Goal: Task Accomplishment & Management: Manage account settings

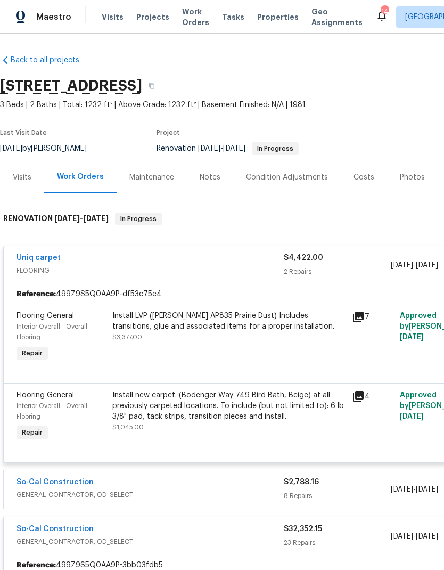
click at [116, 21] on span "Visits" at bounding box center [113, 17] width 22 height 11
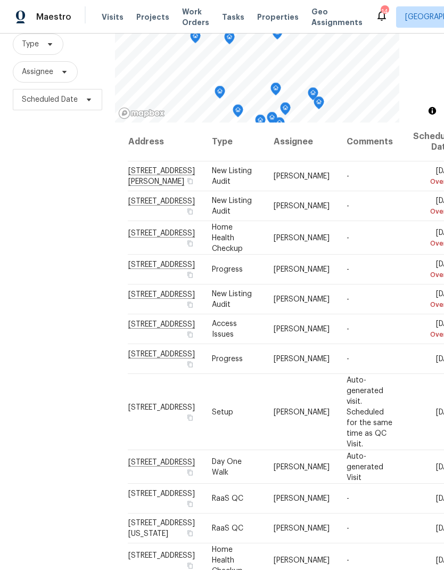
scroll to position [100, 0]
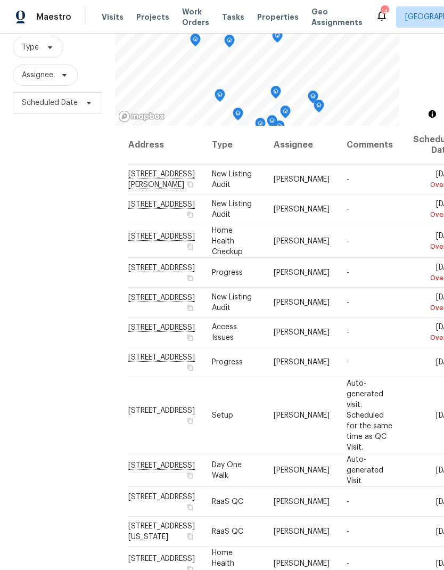
click at [0, 0] on icon at bounding box center [0, 0] width 0 height 0
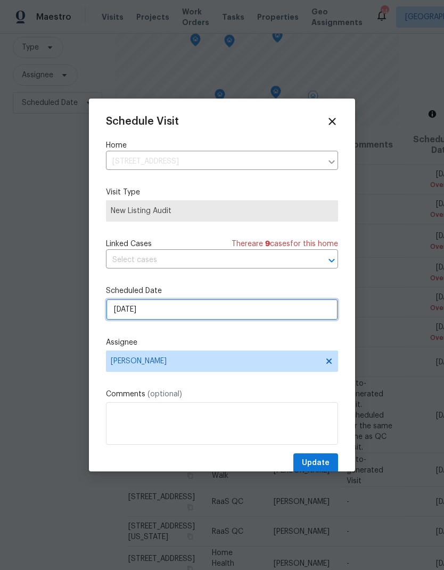
click at [124, 311] on input "[DATE]" at bounding box center [222, 309] width 232 height 21
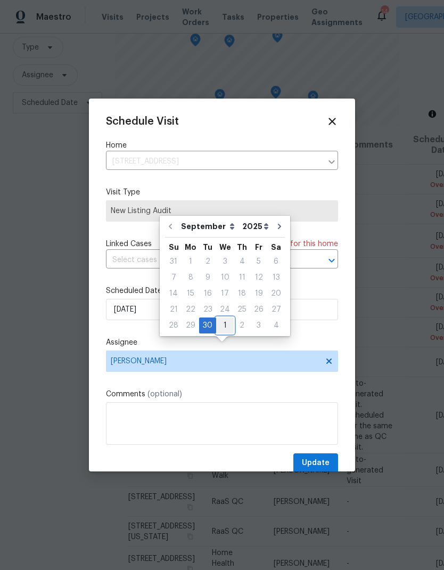
click at [223, 318] on div "1" at bounding box center [225, 325] width 18 height 15
type input "[DATE]"
select select "9"
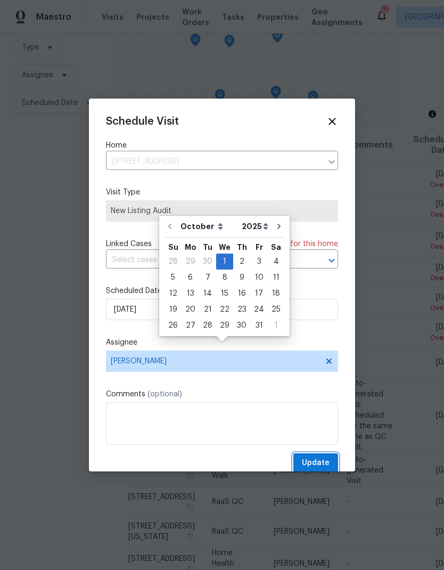
click at [319, 460] on span "Update" at bounding box center [316, 463] width 28 height 13
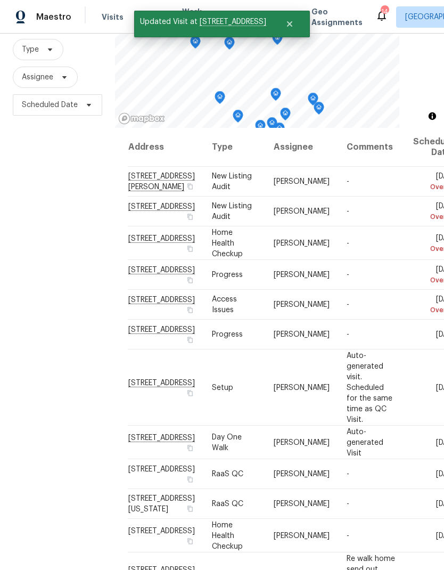
scroll to position [95, 0]
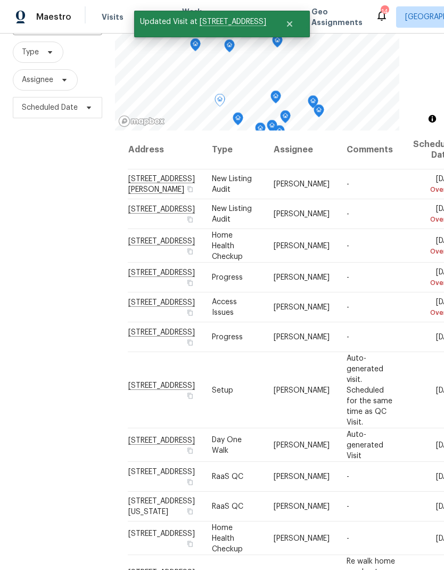
click at [0, 0] on icon at bounding box center [0, 0] width 0 height 0
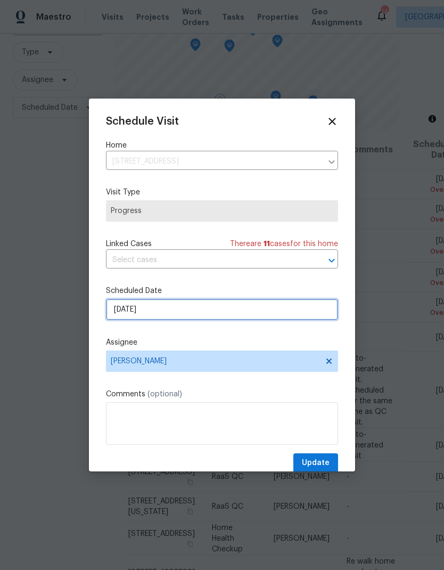
click at [147, 307] on input "[DATE]" at bounding box center [222, 309] width 232 height 21
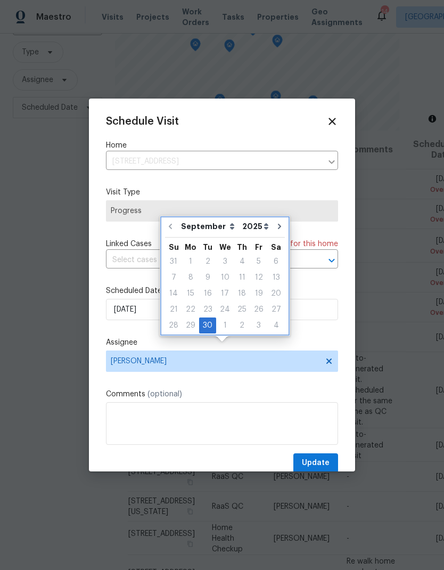
click at [275, 222] on icon "Go to next month" at bounding box center [279, 226] width 9 height 9
type input "[DATE]"
select select "9"
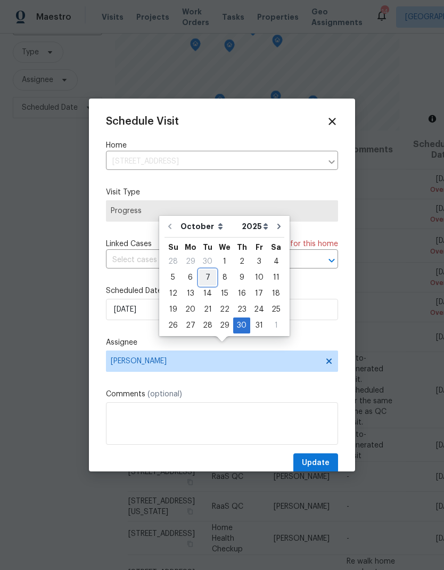
click at [207, 270] on div "7" at bounding box center [207, 277] width 17 height 15
type input "[DATE]"
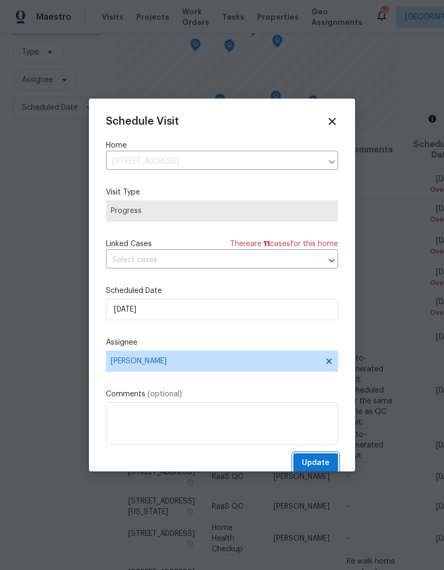
click at [323, 461] on span "Update" at bounding box center [316, 463] width 28 height 13
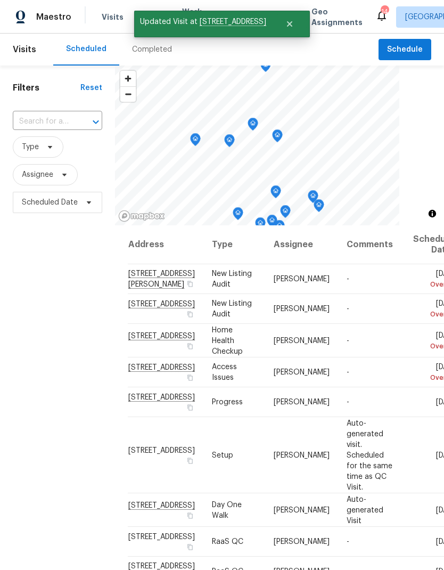
scroll to position [0, 0]
